Goal: Transaction & Acquisition: Purchase product/service

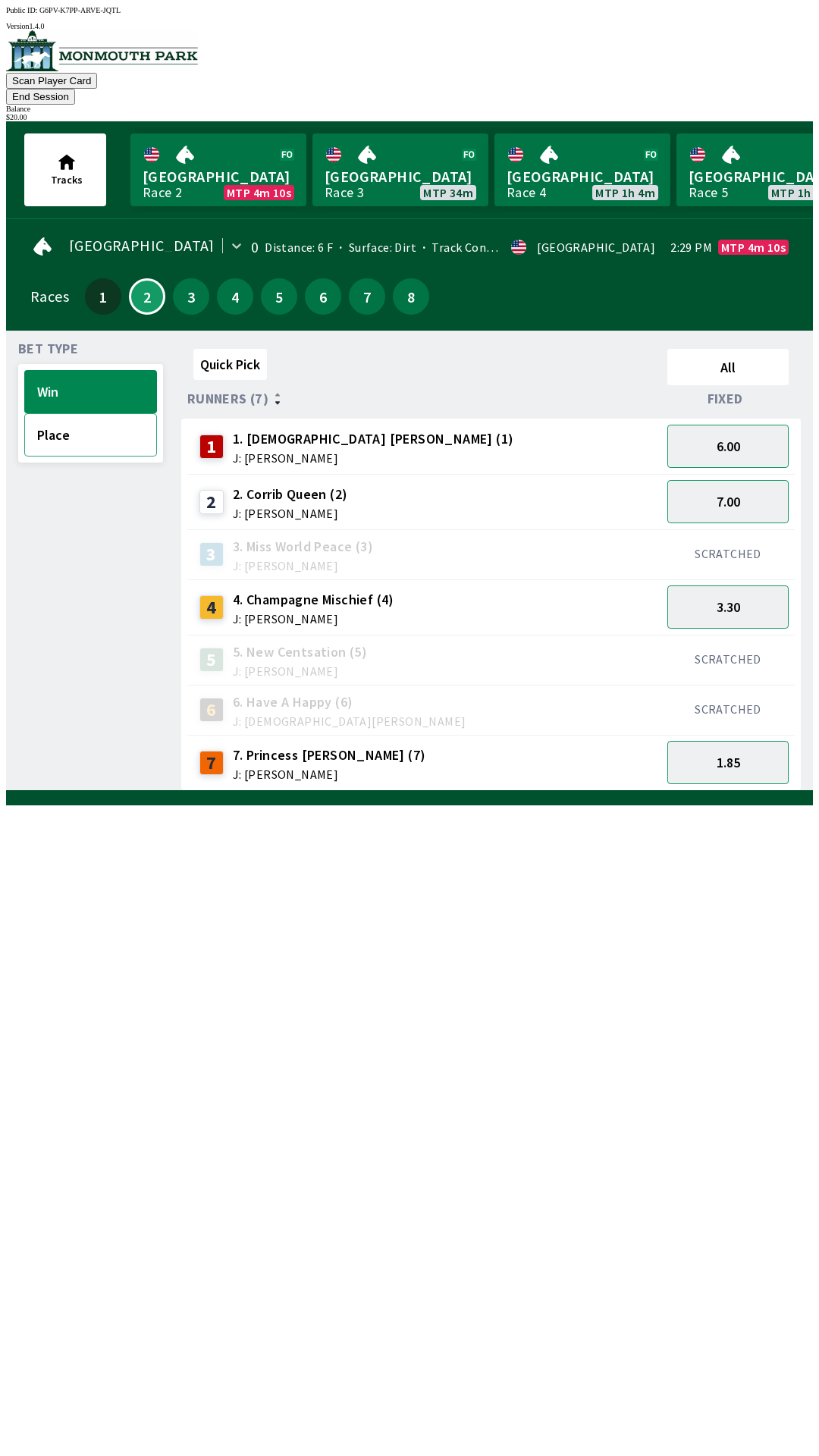
click at [82, 421] on button "Place" at bounding box center [91, 435] width 133 height 43
click at [723, 585] on button "2.40" at bounding box center [727, 606] width 121 height 43
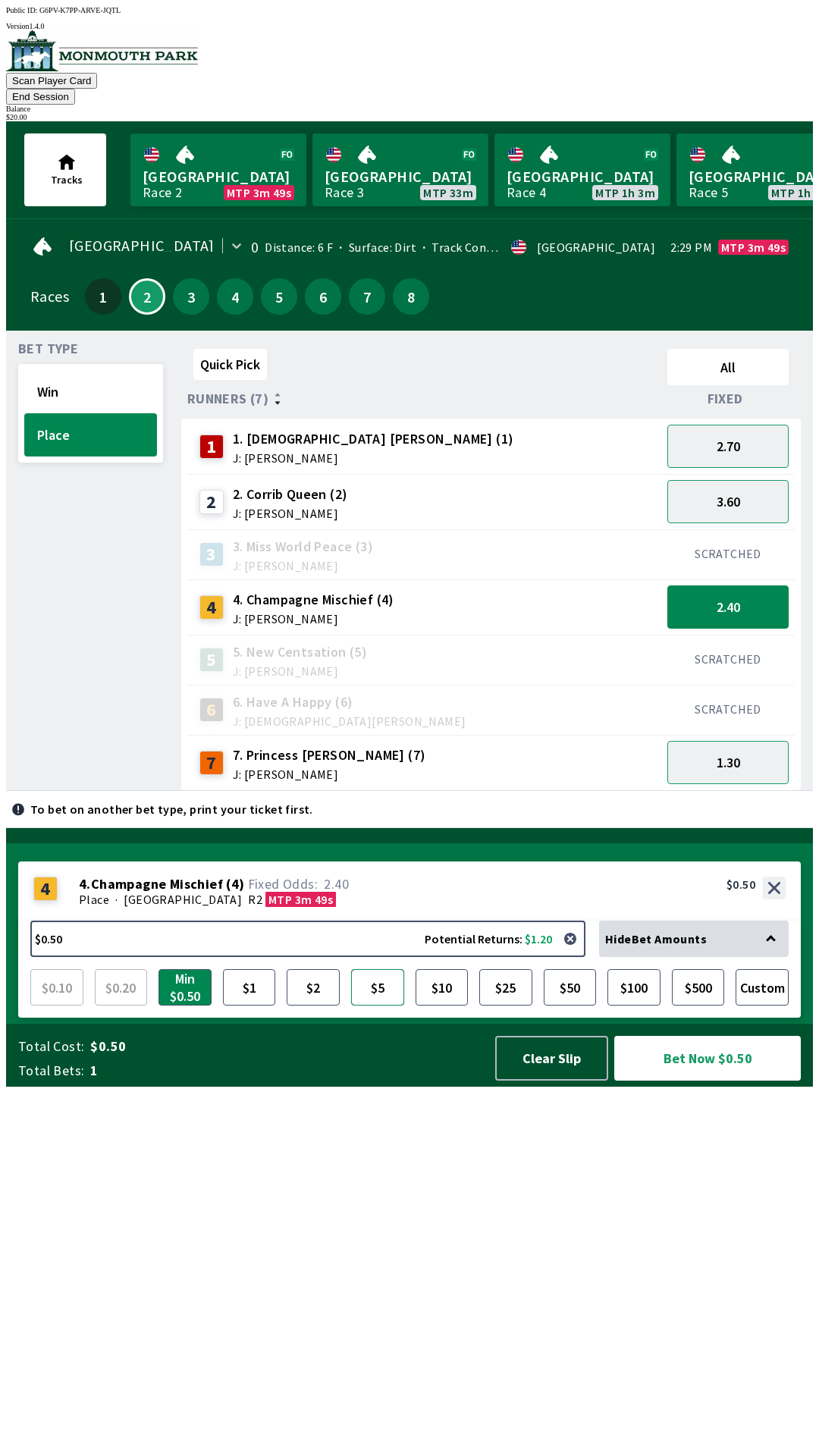
click at [379, 1005] on button "$5" at bounding box center [377, 987] width 53 height 37
click at [546, 1080] on button "Clear Slip" at bounding box center [551, 1058] width 113 height 44
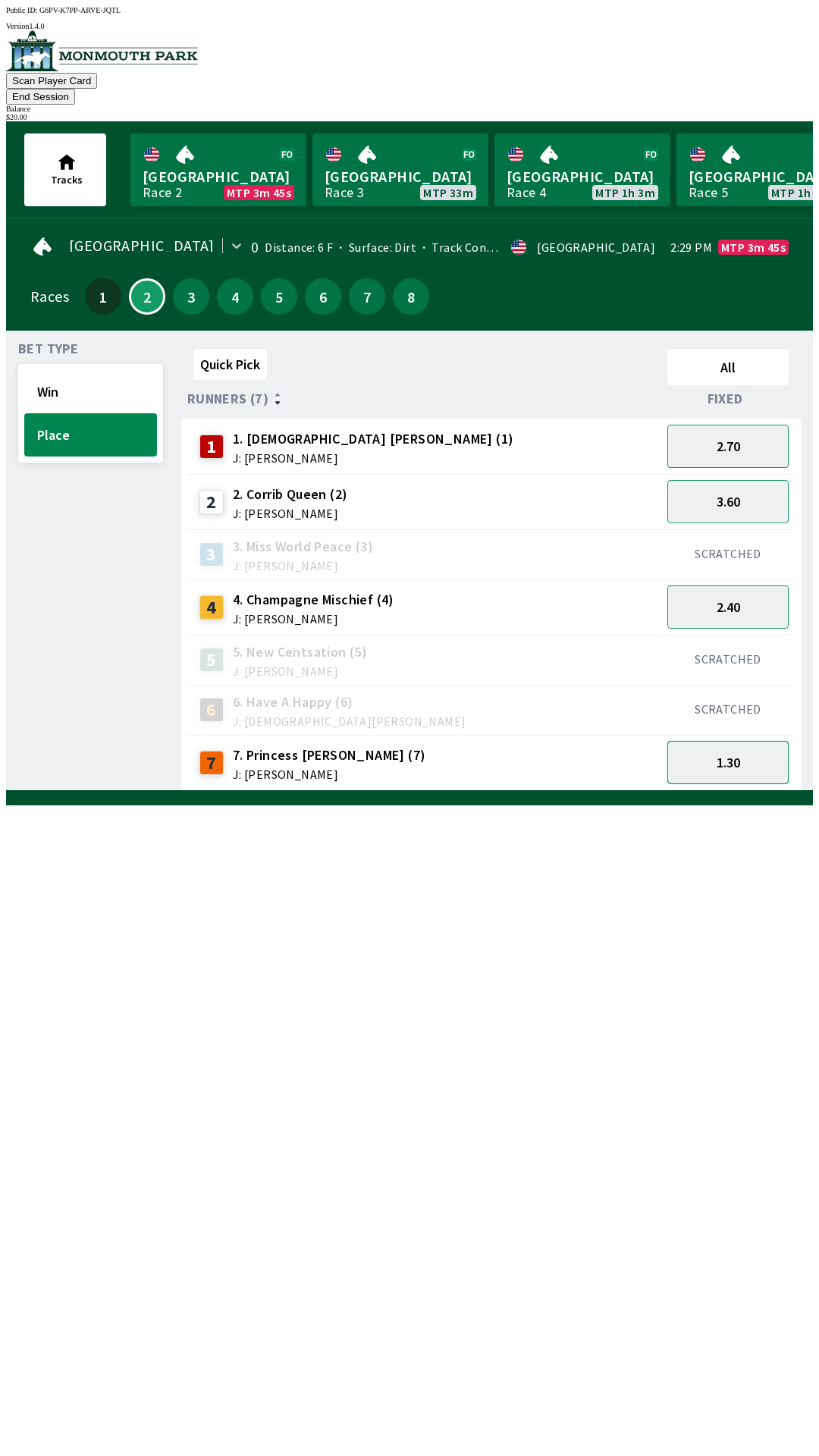
click at [729, 741] on button "1.30" at bounding box center [727, 762] width 121 height 43
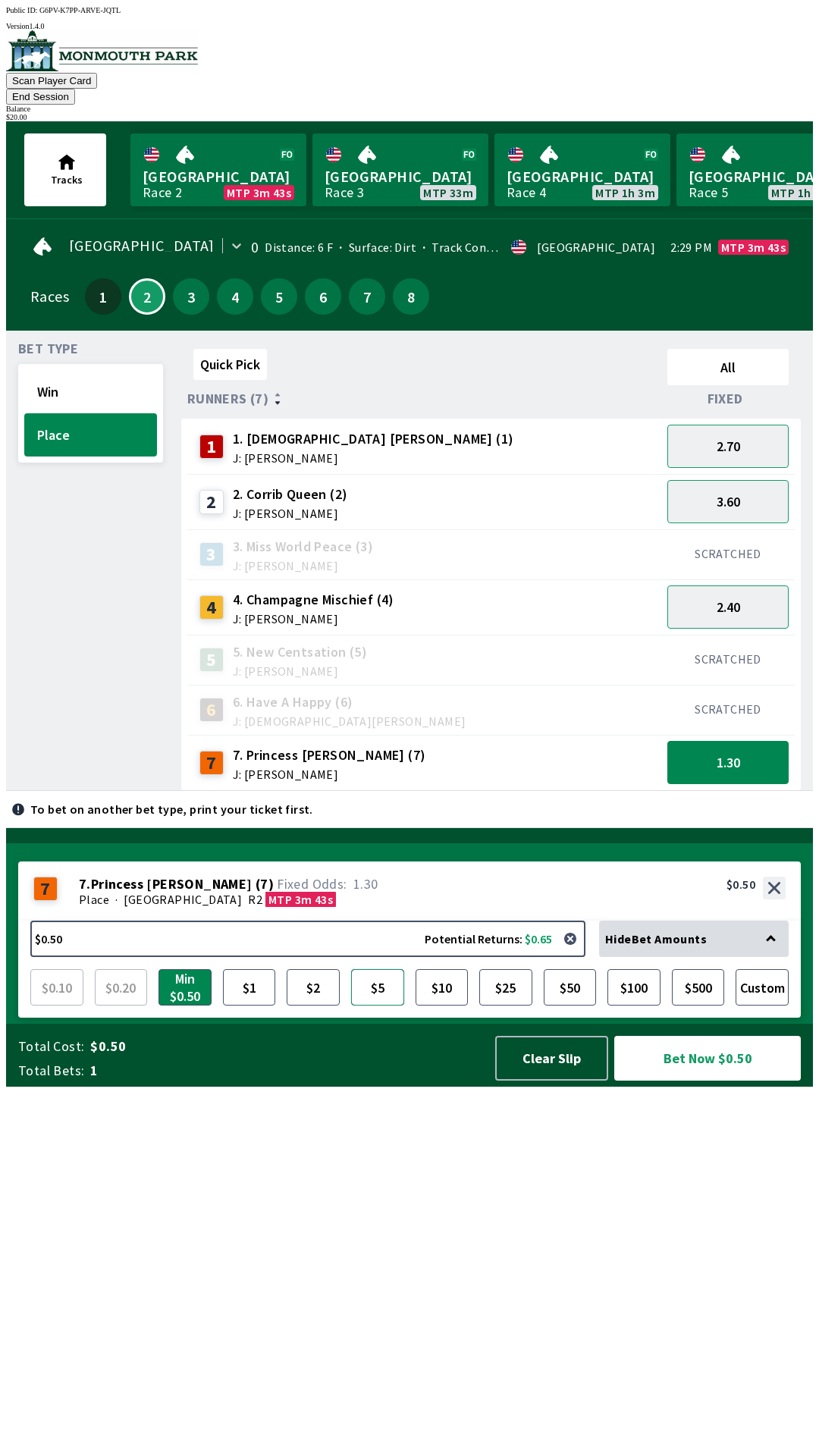
click at [383, 1005] on button "$5" at bounding box center [377, 987] width 53 height 37
click at [710, 1080] on button "Bet Now $5.00" at bounding box center [707, 1058] width 187 height 44
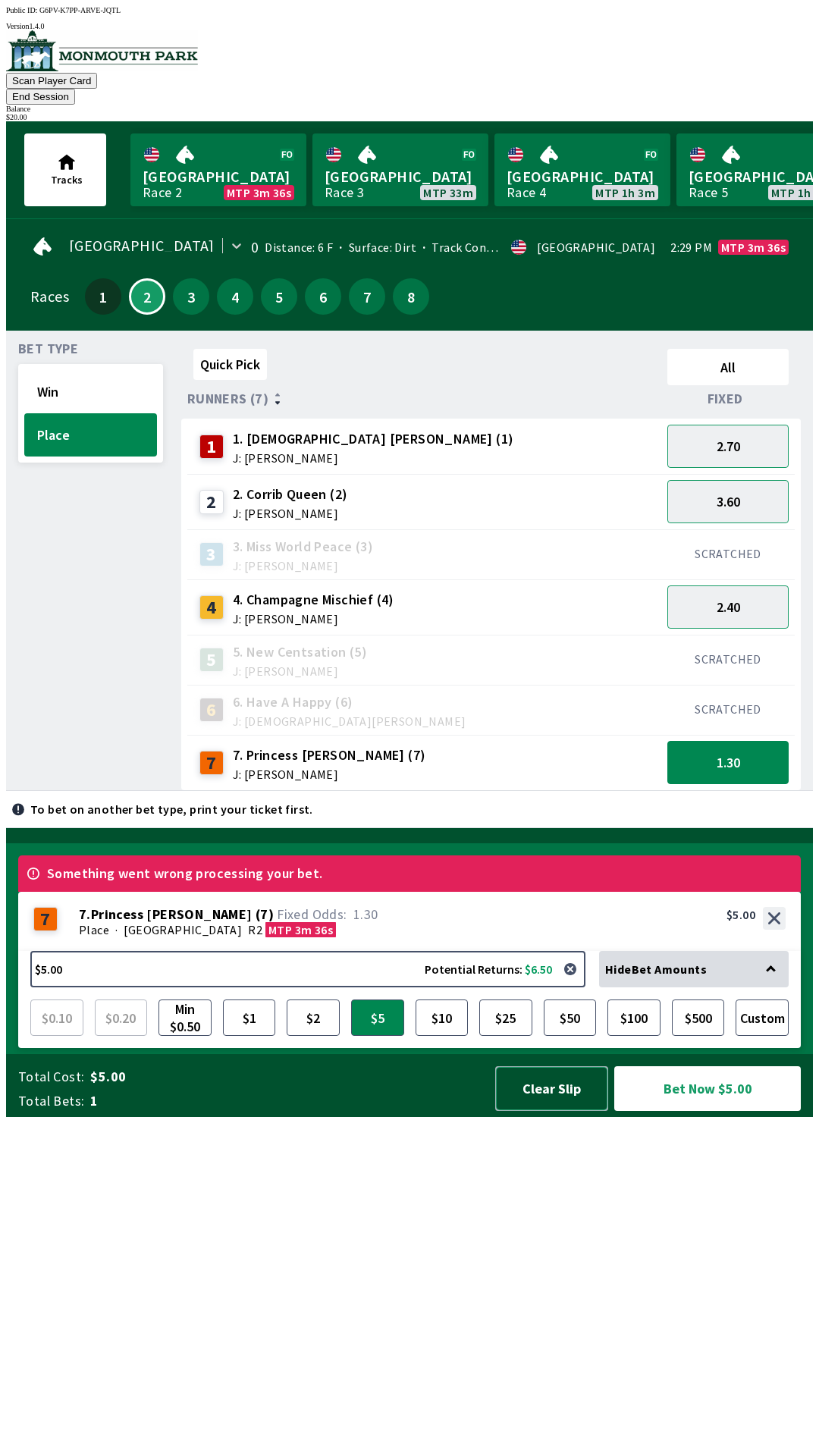
click at [563, 1111] on button "Clear Slip" at bounding box center [551, 1088] width 113 height 44
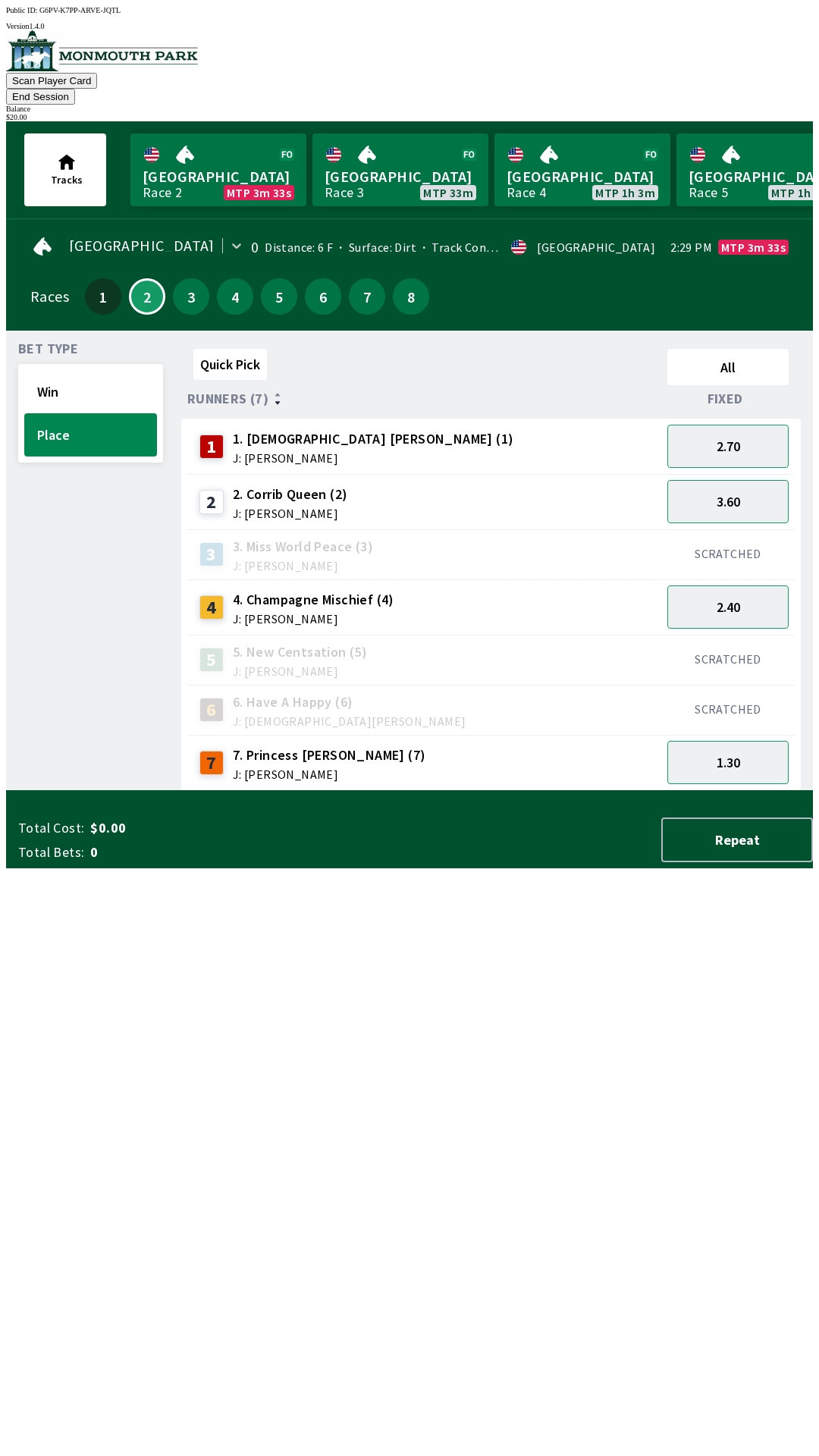
click at [75, 89] on button "End Session" at bounding box center [40, 96] width 69 height 16
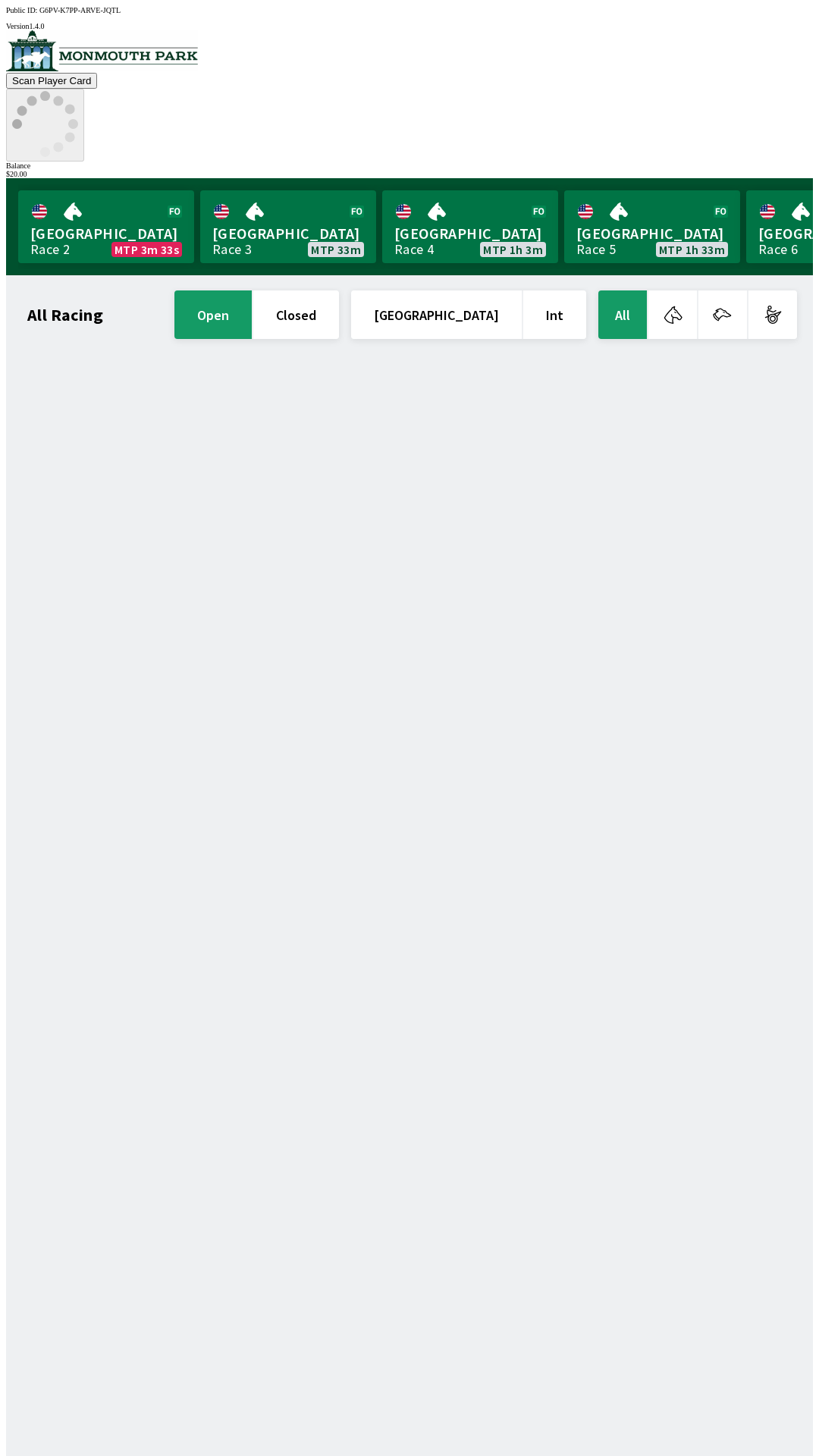
click at [78, 91] on icon at bounding box center [45, 123] width 66 height 66
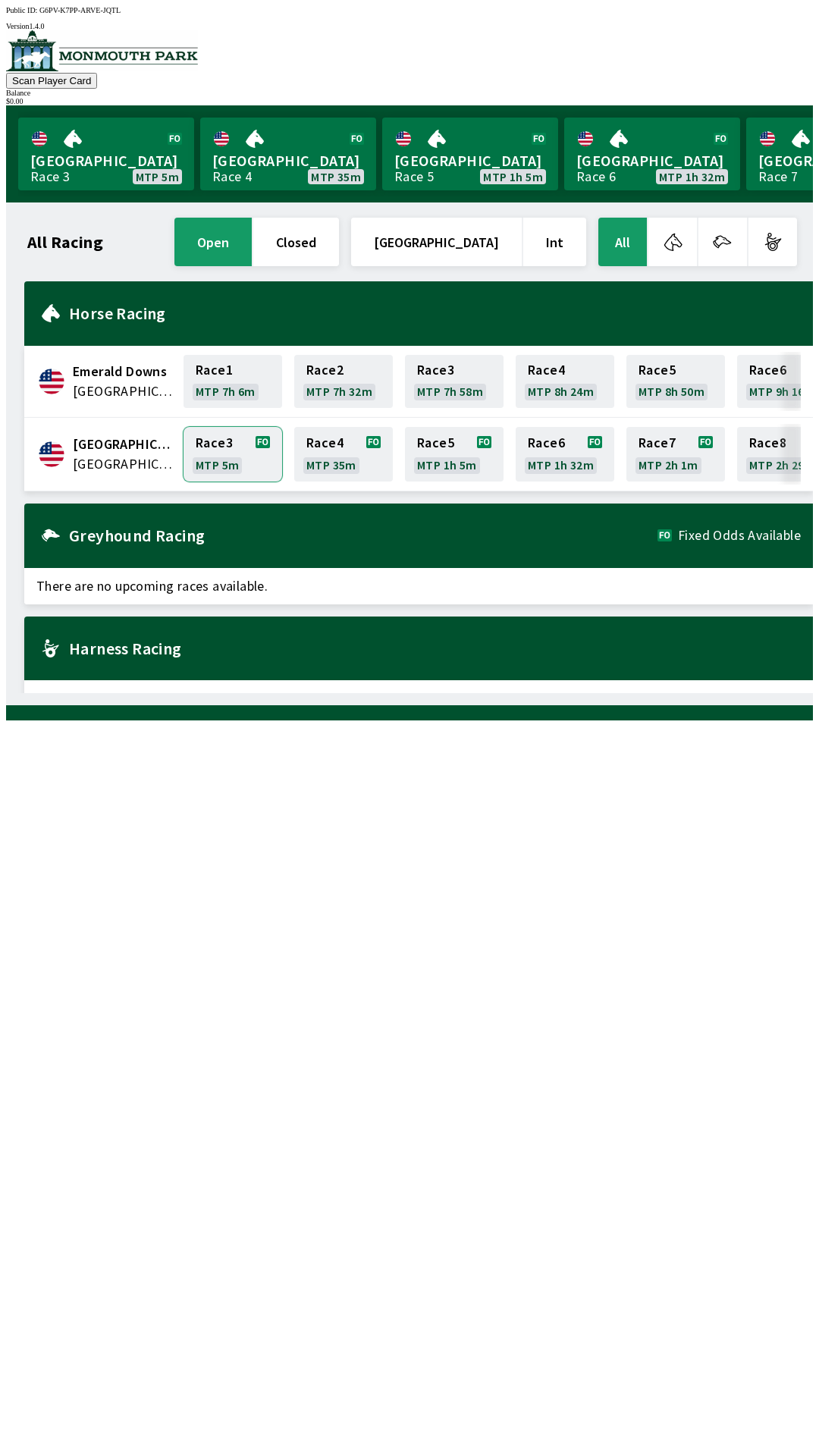
click at [236, 442] on link "Race 3 MTP 5m" at bounding box center [232, 454] width 98 height 55
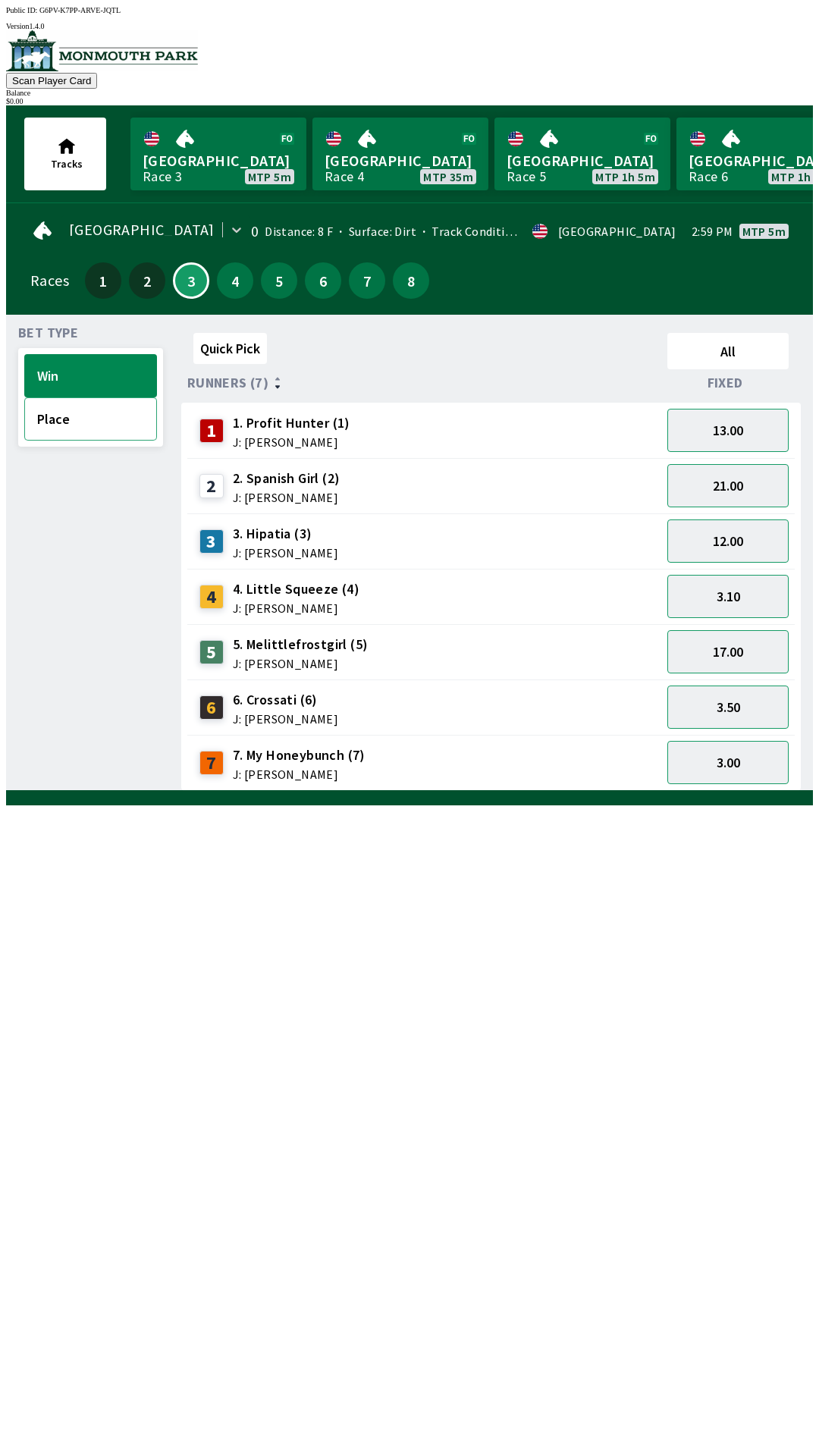
click at [45, 414] on button "Place" at bounding box center [91, 418] width 133 height 43
click at [46, 367] on button "Win" at bounding box center [91, 375] width 133 height 43
